Goal: Information Seeking & Learning: Learn about a topic

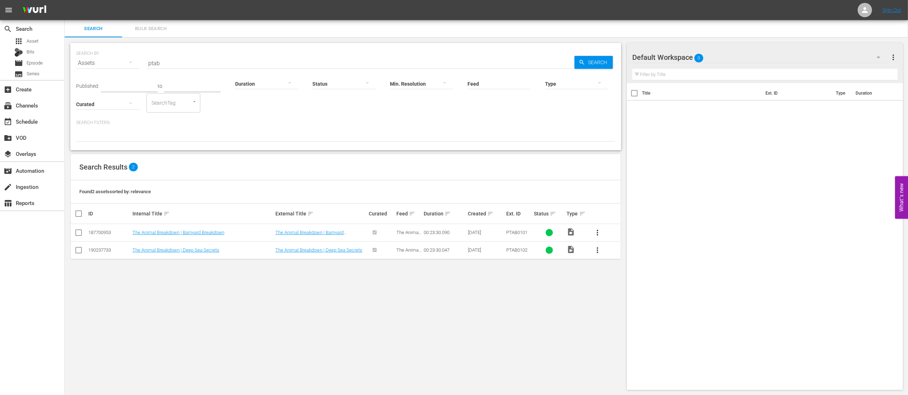
click at [208, 63] on input "ptab" at bounding box center [360, 63] width 428 height 17
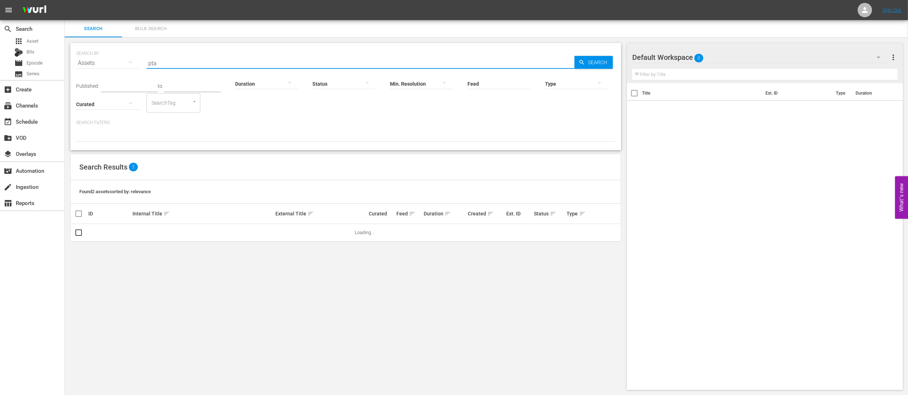
type input "ptab"
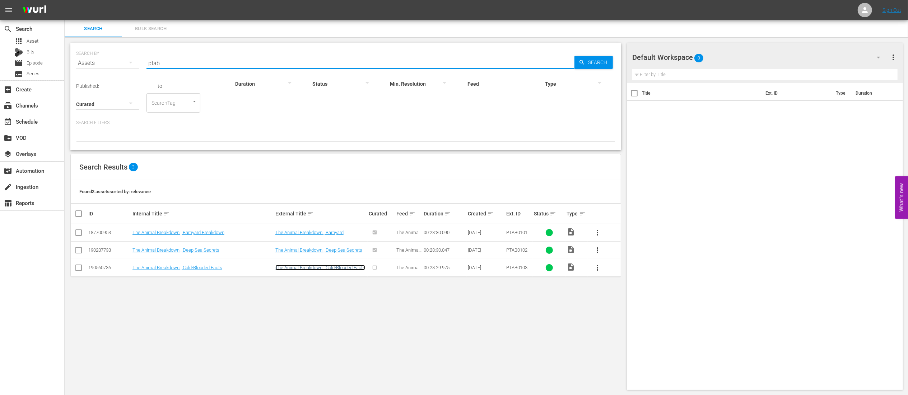
click at [329, 266] on link "The Animal Breakdown | Cold-Blooded Facts" at bounding box center [320, 267] width 90 height 5
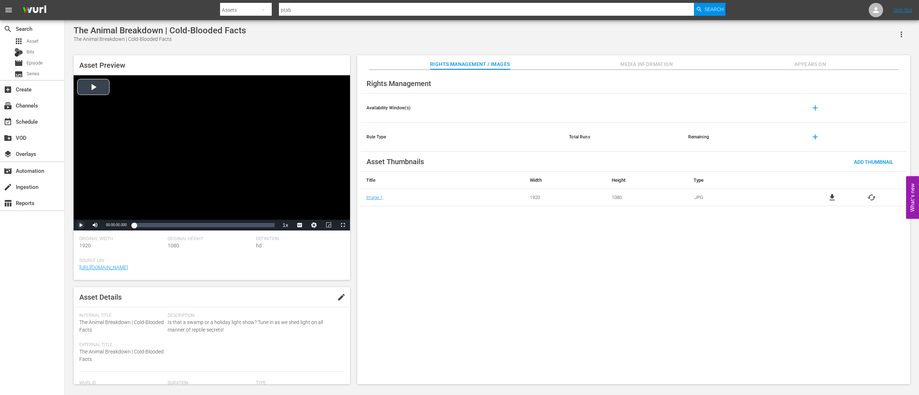
click at [81, 225] on span "Video Player" at bounding box center [81, 225] width 0 height 0
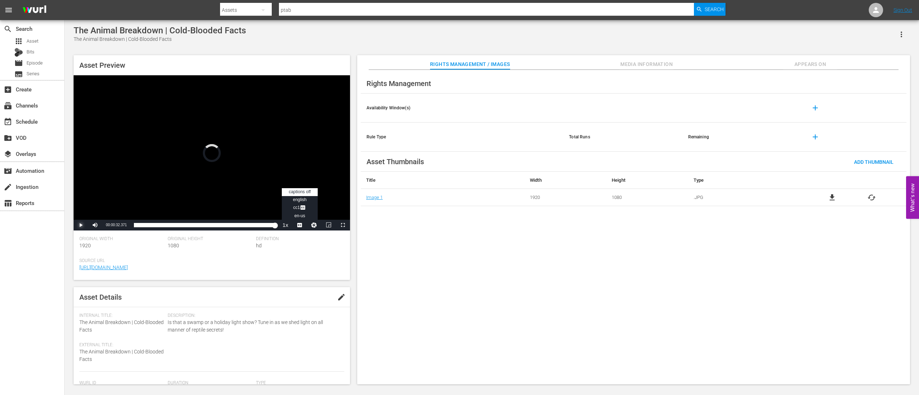
drag, startPoint x: 137, startPoint y: 225, endPoint x: 299, endPoint y: 228, distance: 162.2
click at [299, 228] on div "Play Mute 66% Current Time 00:00:32.371 / Duration 00:23:30.047 Loaded : 100.00…" at bounding box center [212, 225] width 276 height 11
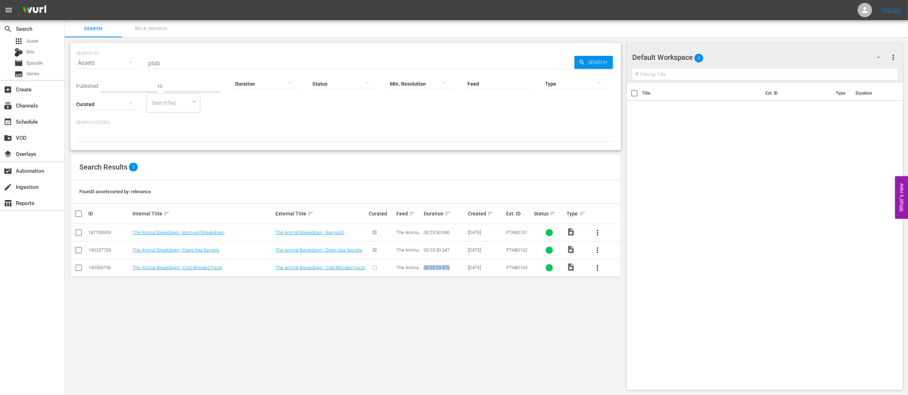
drag, startPoint x: 423, startPoint y: 268, endPoint x: 450, endPoint y: 270, distance: 27.0
click at [450, 270] on td "00:23:29.975" at bounding box center [444, 268] width 44 height 18
copy div "00:23:29.975"
click at [382, 323] on div "SEARCH BY Search By Assets Search ID, Title, Description, Keywords, or Category…" at bounding box center [346, 216] width 562 height 359
